Goal: Task Accomplishment & Management: Complete application form

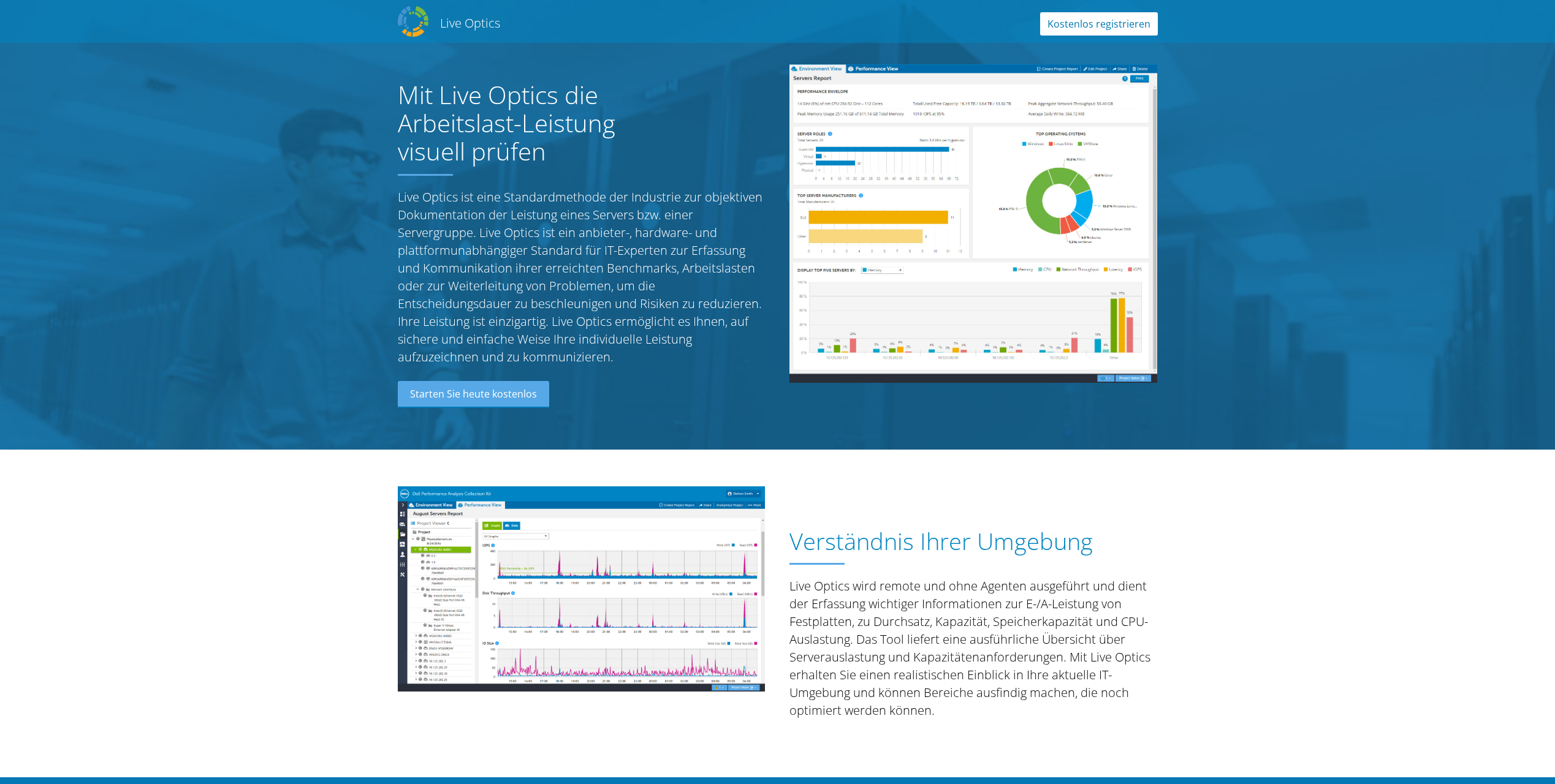
click at [1114, 29] on link "Kostenlos registrieren" at bounding box center [1098, 23] width 117 height 23
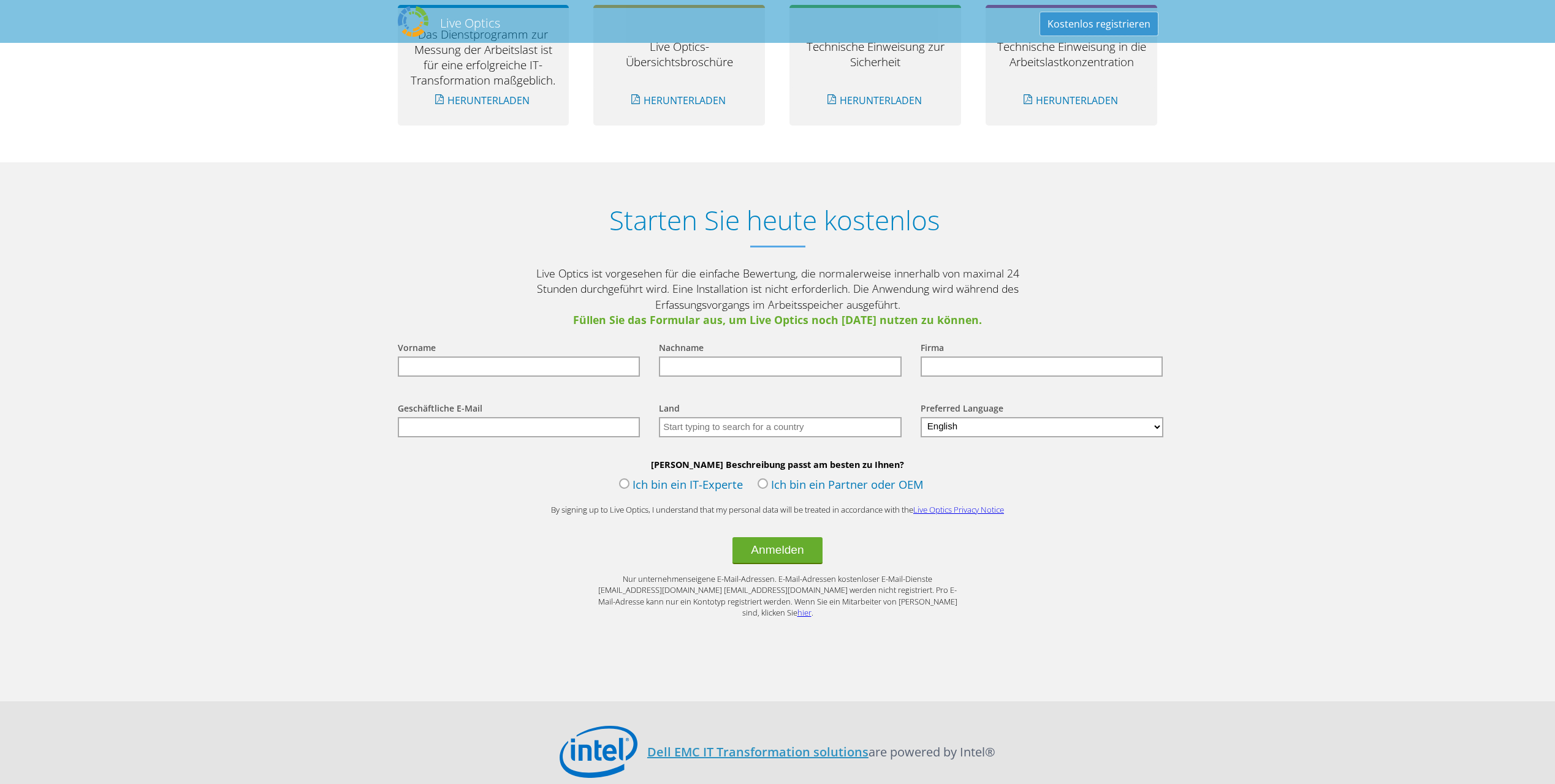
scroll to position [1356, 0]
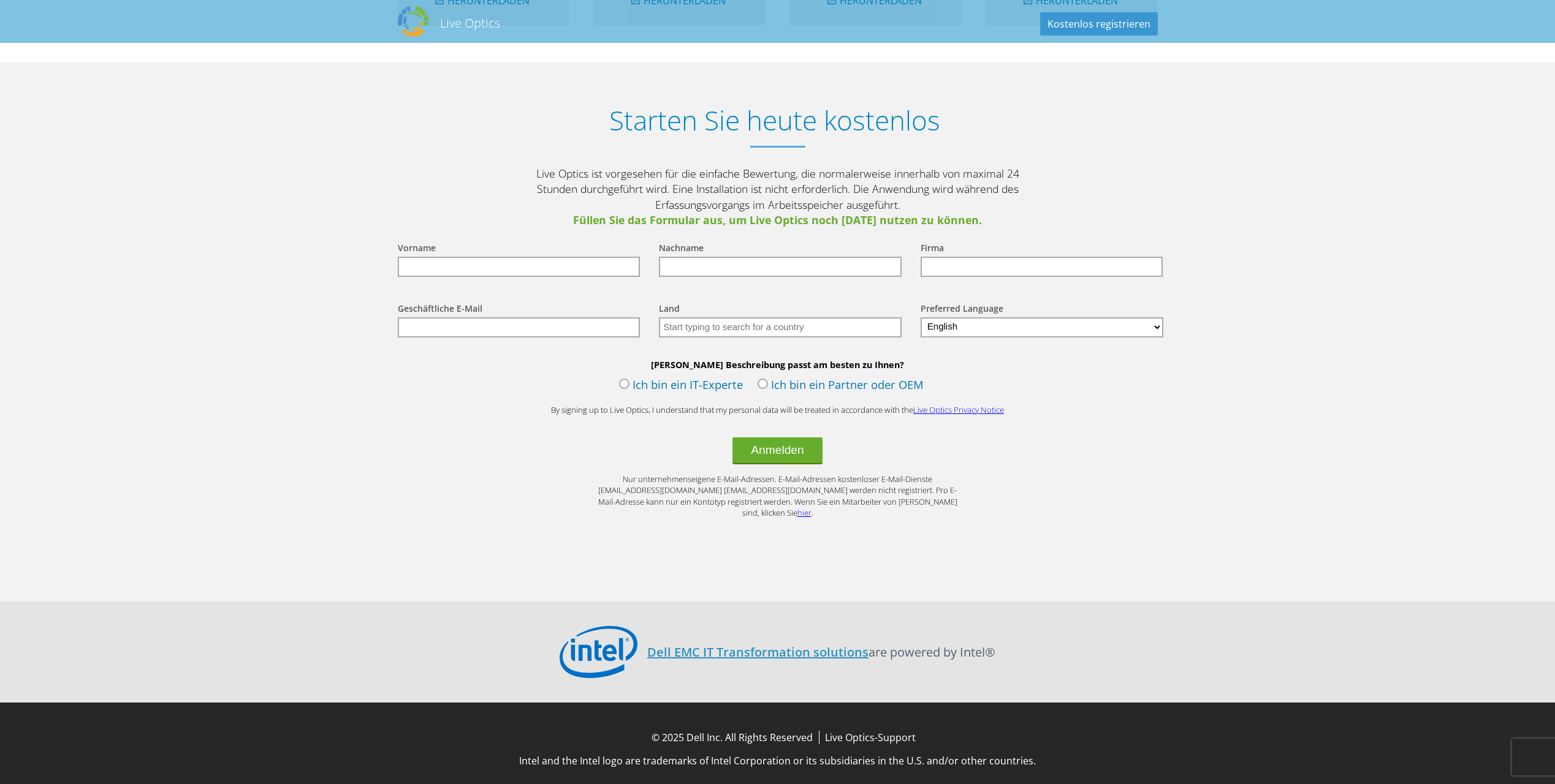
click at [970, 327] on select "English Deutsch Español Français Italiano Polski Português Русский 한국어 中文 日本語" at bounding box center [1042, 328] width 243 height 20
select select "de-DE"
click at [921, 317] on select "English Deutsch Español Français Italiano Polski Português Русский 한국어 中文 日本語" at bounding box center [1042, 328] width 243 height 20
click at [711, 387] on label "Ich bin ein IT-Experte" at bounding box center [681, 385] width 124 height 18
click at [0, 0] on input "Ich bin ein IT-Experte" at bounding box center [0, 0] width 0 height 0
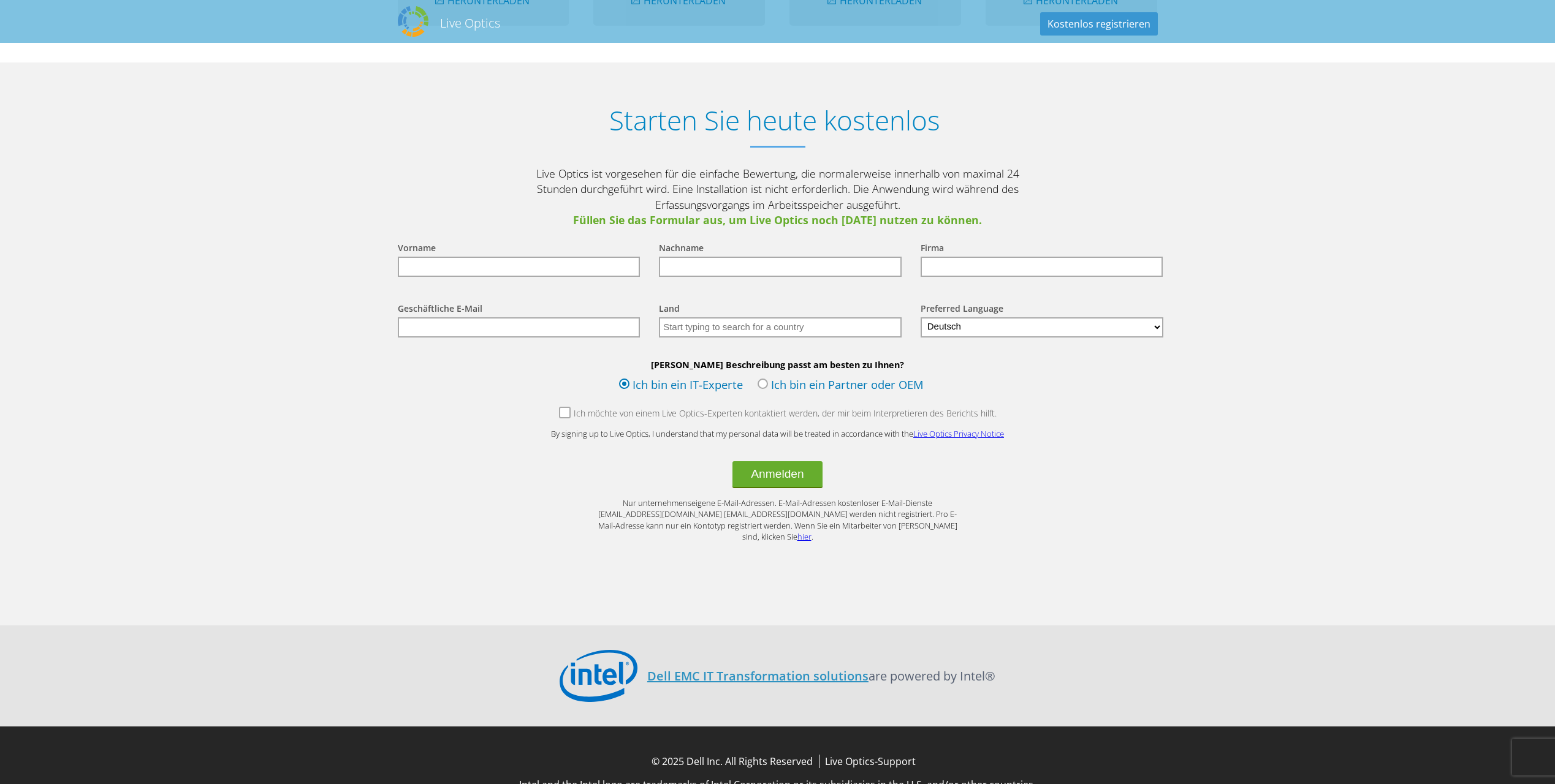
click at [515, 267] on input "text" at bounding box center [518, 266] width 242 height 20
type input "Bernd"
type input "Müller"
type input "BerdnMüller gmbH"
drag, startPoint x: 511, startPoint y: 324, endPoint x: 529, endPoint y: 320, distance: 18.4
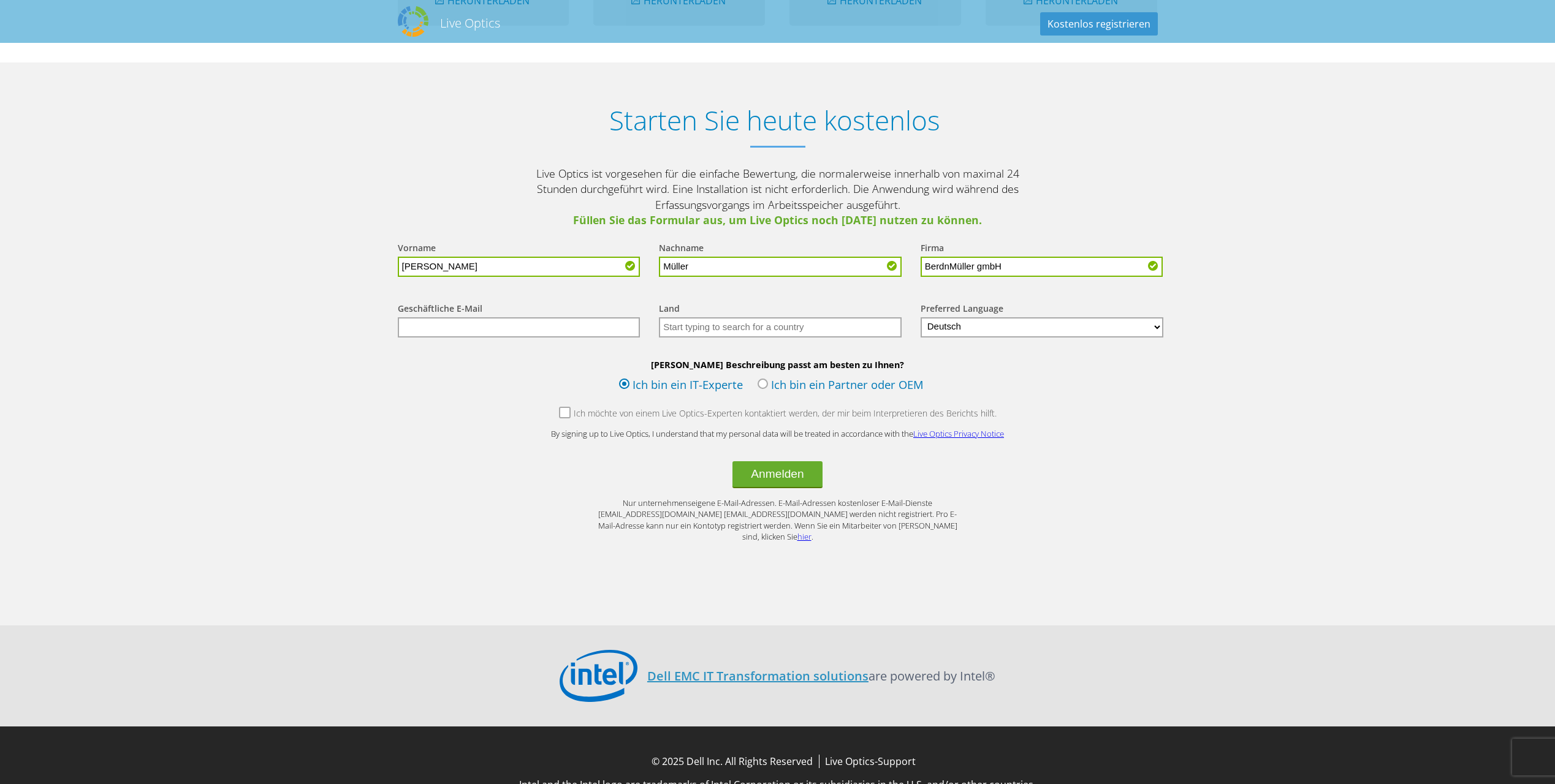
click at [511, 324] on input "text" at bounding box center [518, 328] width 242 height 20
click at [550, 330] on input "text" at bounding box center [518, 328] width 242 height 20
paste input "bernd@edv.to"
type input "bernd@edv.to"
type input "[GEOGRAPHIC_DATA]"
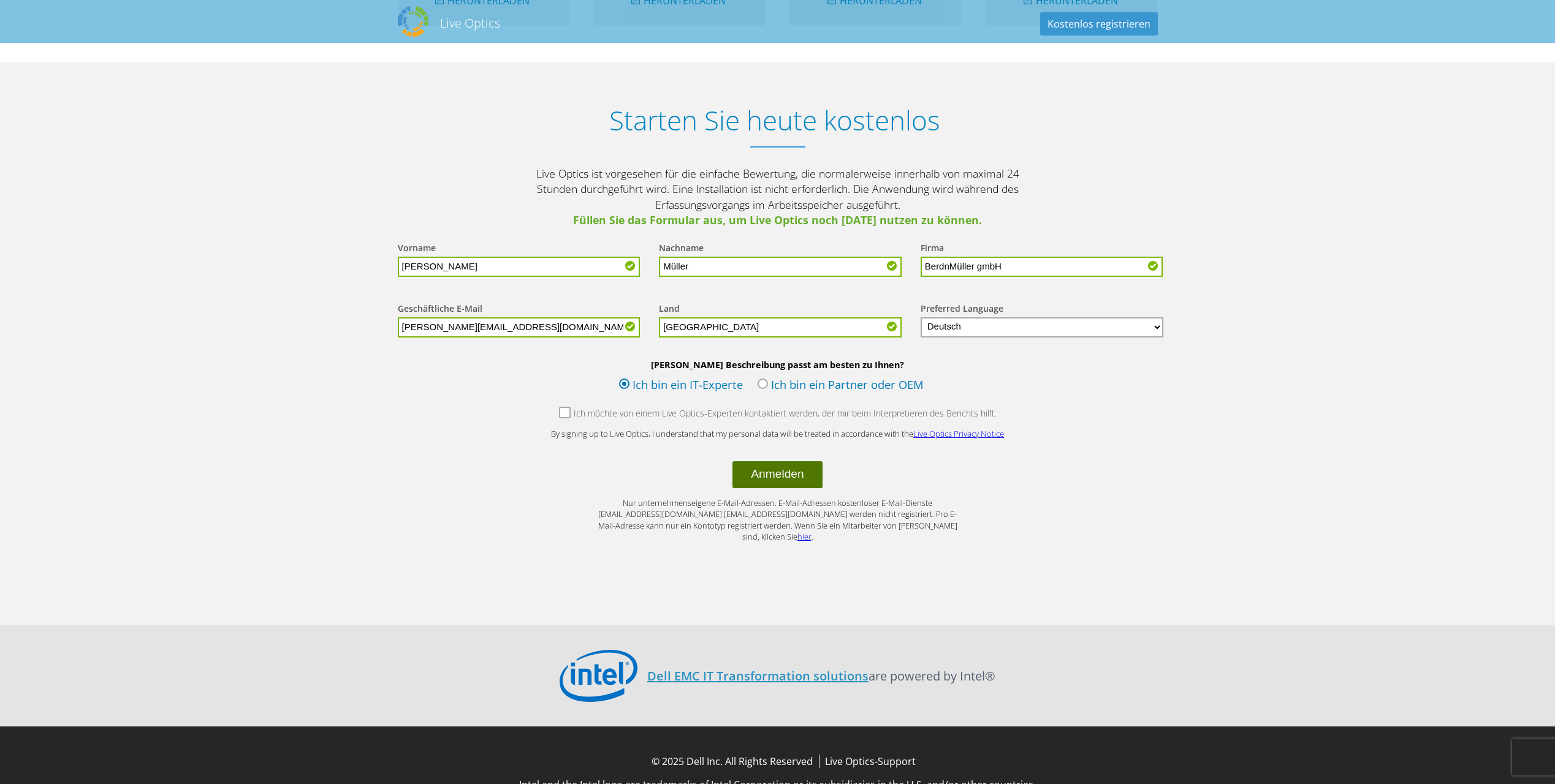
type input "bernd@edv.to"
click at [786, 474] on button "Anmelden" at bounding box center [777, 475] width 89 height 27
click at [783, 481] on button "Anmelden" at bounding box center [777, 475] width 89 height 27
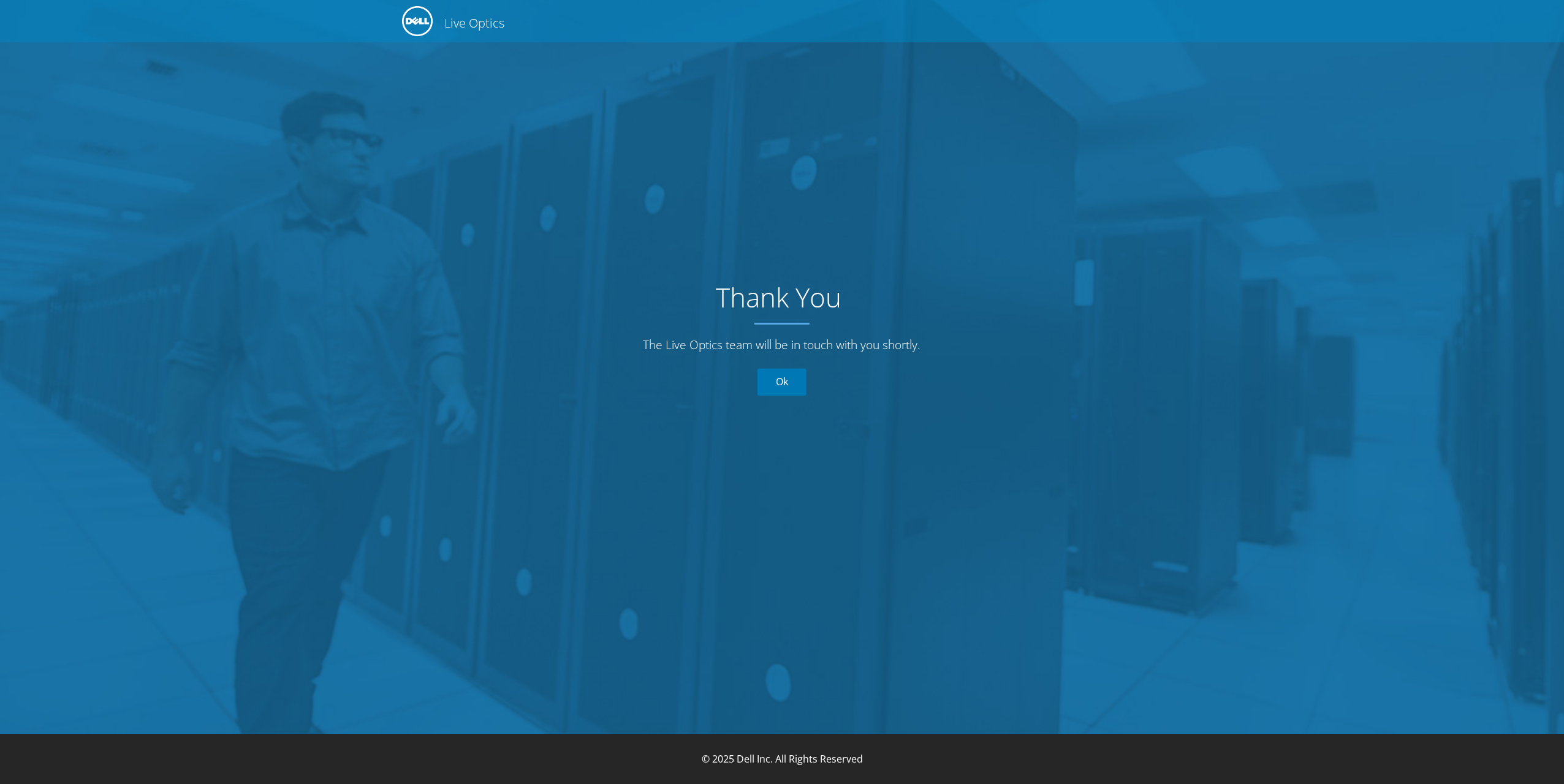
click at [802, 390] on link "Ok" at bounding box center [781, 383] width 49 height 27
